Goal: Information Seeking & Learning: Find specific fact

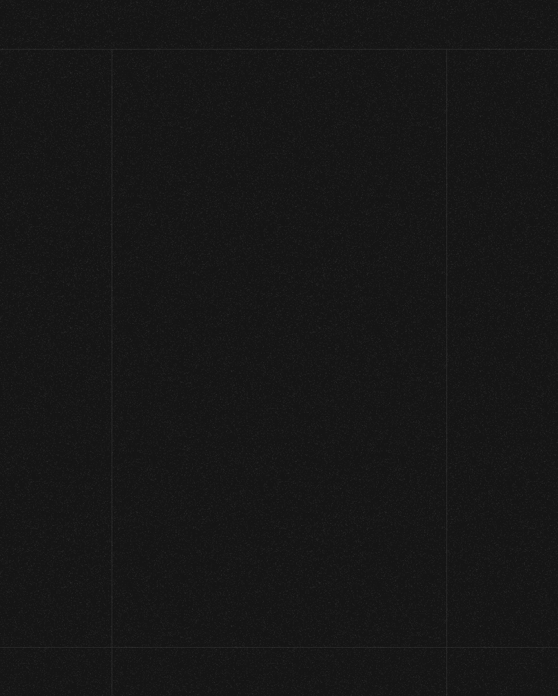
scroll to position [10, 0]
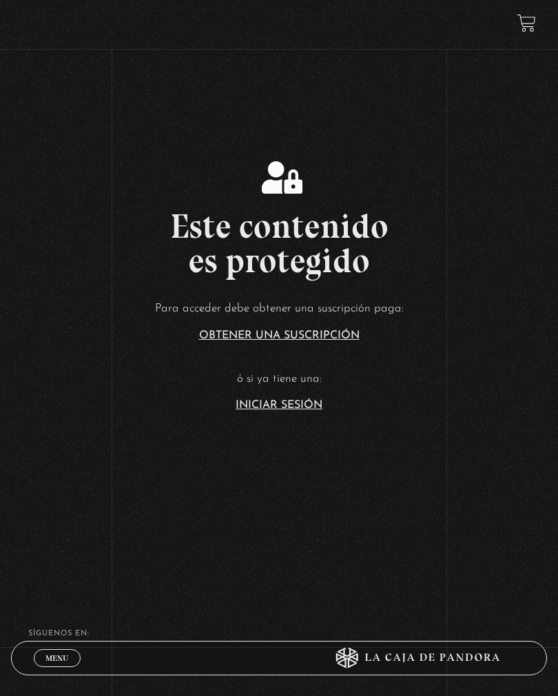
click at [298, 411] on link "Iniciar Sesión" at bounding box center [279, 405] width 87 height 11
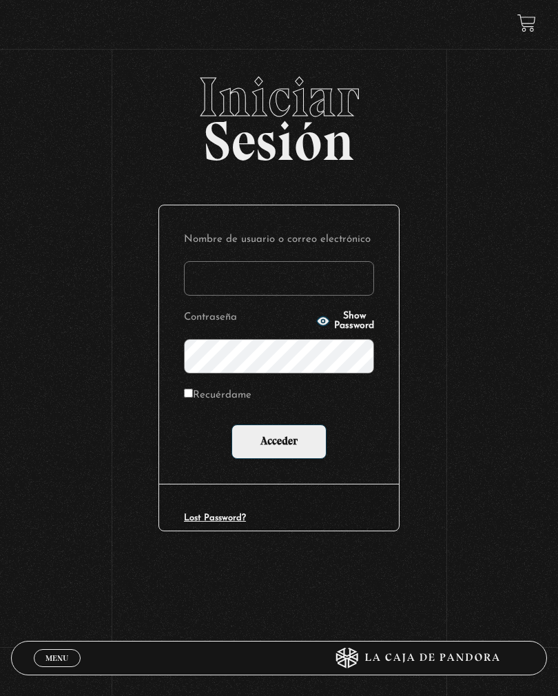
type input "[PERSON_NAME]"
click at [279, 442] on input "Acceder" at bounding box center [279, 441] width 95 height 34
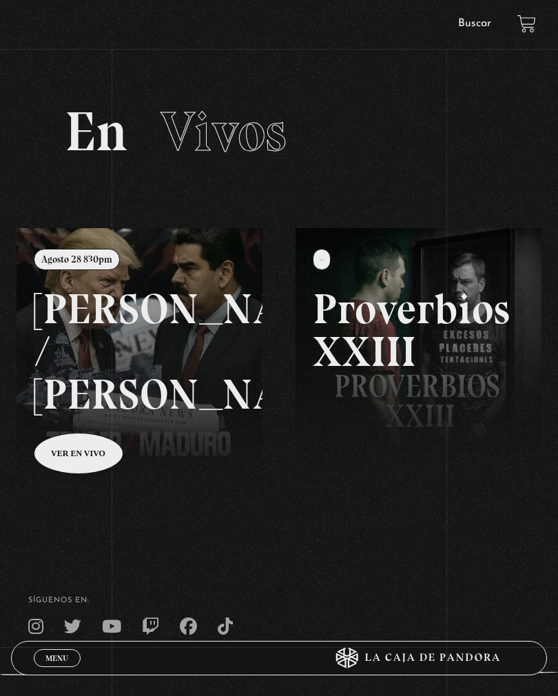
click at [466, 27] on link "Buscar" at bounding box center [474, 23] width 33 height 11
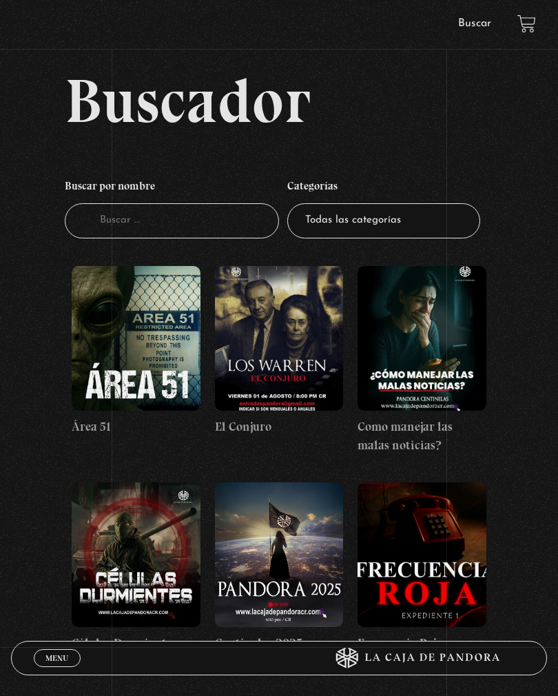
click at [223, 238] on input "Buscador" at bounding box center [172, 220] width 214 height 35
type input "Medium"
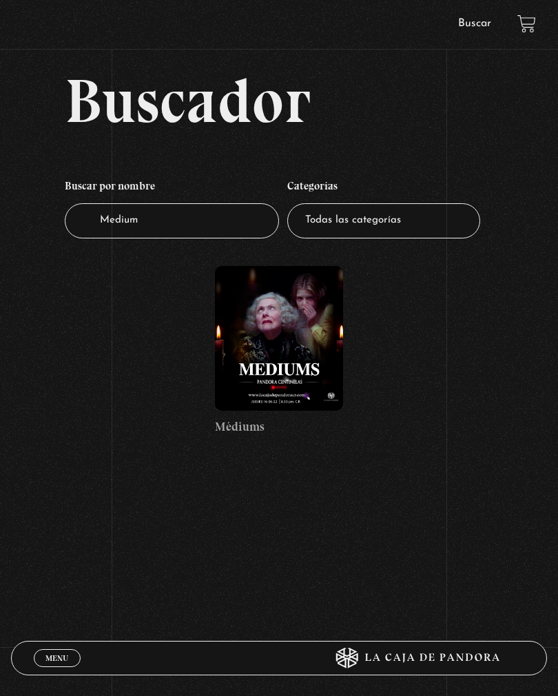
click at [261, 377] on figure at bounding box center [279, 338] width 129 height 145
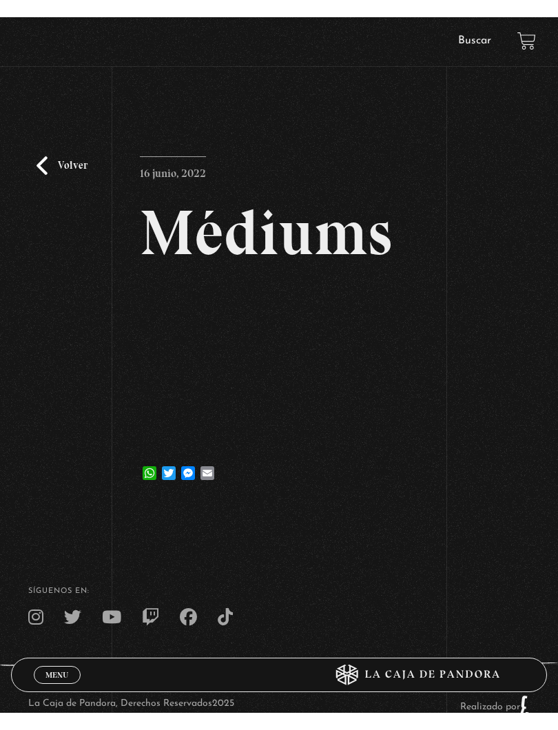
scroll to position [14, 0]
